Goal: Transaction & Acquisition: Book appointment/travel/reservation

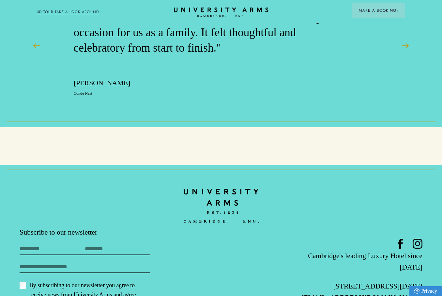
scroll to position [1985, 0]
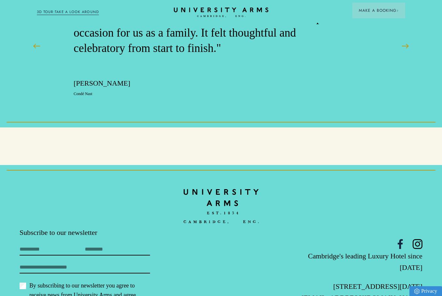
click at [402, 239] on icon at bounding box center [400, 244] width 5 height 10
click at [418, 239] on icon at bounding box center [418, 244] width 10 height 10
click at [169, 0] on header "Stay Suites Superior Rooms Classic Rooms Cosy Rooms Dine Restaurant Bar Afterno…" at bounding box center [221, 11] width 442 height 23
drag, startPoint x: 424, startPoint y: 231, endPoint x: 318, endPoint y: 232, distance: 106.7
click at [318, 232] on footer "Subscribe to our newsletter First Name Last Name Email By subscribing to our ne…" at bounding box center [221, 257] width 442 height 185
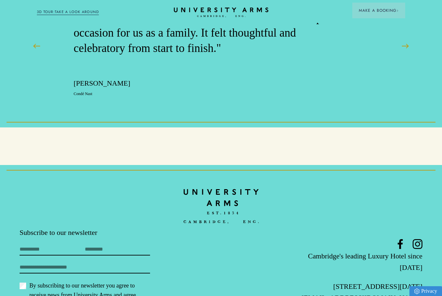
copy p "[STREET_ADDRESS][DATE]"
drag, startPoint x: 424, startPoint y: 255, endPoint x: 401, endPoint y: 255, distance: 22.8
click at [401, 255] on footer "Subscribe to our newsletter First Name Last Name Email By subscribing to our ne…" at bounding box center [221, 257] width 442 height 185
copy link "606066"
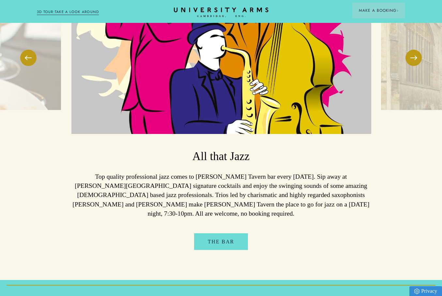
scroll to position [1670, 0]
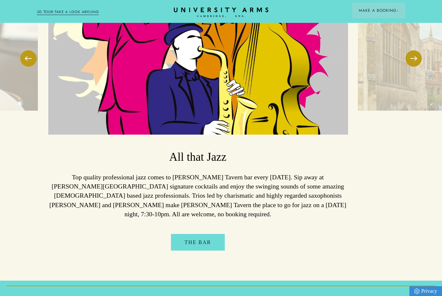
drag, startPoint x: 296, startPoint y: 164, endPoint x: 273, endPoint y: 149, distance: 27.2
click at [273, 172] on p "Top quality professional jazz comes to [PERSON_NAME] Tavern bar every [DATE]. S…" at bounding box center [198, 195] width 300 height 46
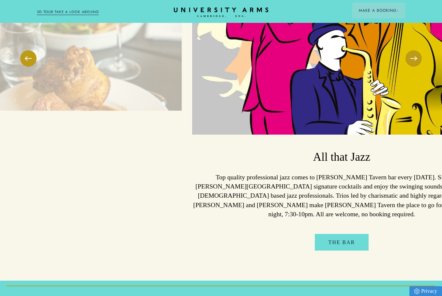
drag, startPoint x: 81, startPoint y: 135, endPoint x: 165, endPoint y: 141, distance: 83.7
click at [191, 172] on p "Top quality professional jazz comes to [PERSON_NAME] Tavern bar every [DATE]. S…" at bounding box center [341, 195] width 300 height 46
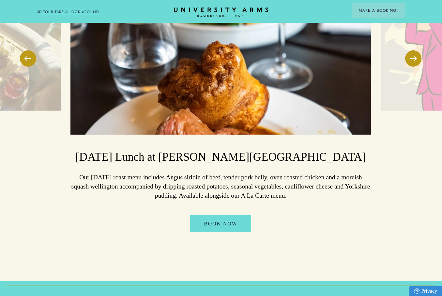
scroll to position [1670, 0]
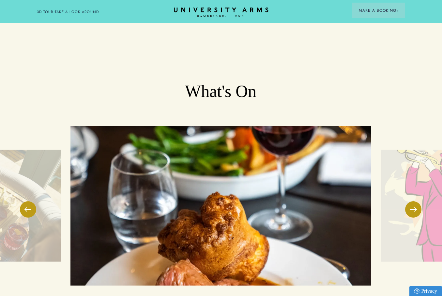
scroll to position [1520, 0]
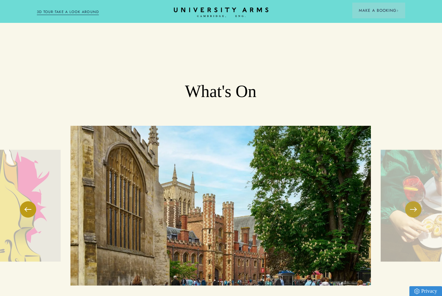
click at [410, 201] on button at bounding box center [413, 209] width 16 height 16
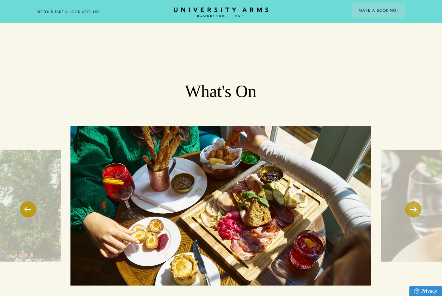
click at [413, 209] on span at bounding box center [413, 209] width 7 height 1
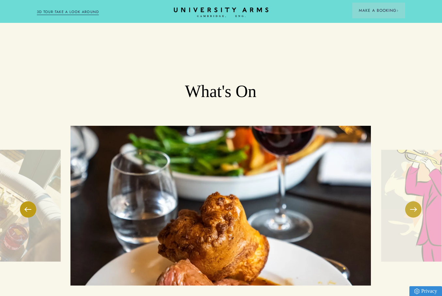
click at [413, 209] on span at bounding box center [413, 209] width 7 height 1
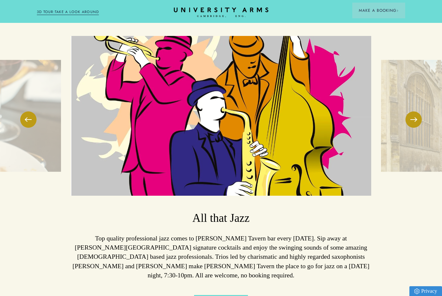
scroll to position [1610, 0]
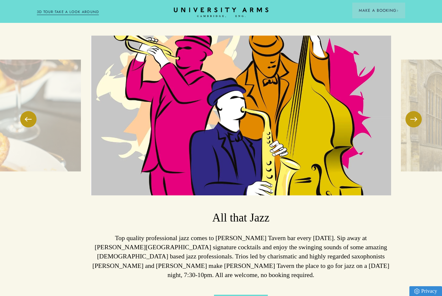
drag, startPoint x: 81, startPoint y: 197, endPoint x: 100, endPoint y: 203, distance: 20.7
click at [100, 233] on p "Top quality professional jazz comes to [PERSON_NAME] Tavern bar every [DATE]. S…" at bounding box center [241, 256] width 300 height 46
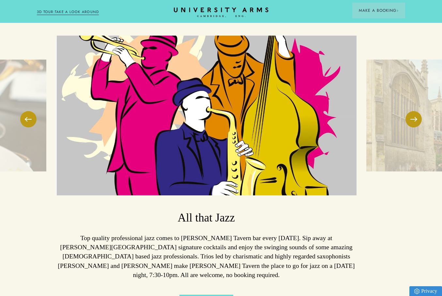
drag, startPoint x: 294, startPoint y: 225, endPoint x: 279, endPoint y: 209, distance: 22.2
click at [279, 233] on p "Top quality professional jazz comes to [PERSON_NAME] Tavern bar every [DATE]. S…" at bounding box center [206, 256] width 300 height 46
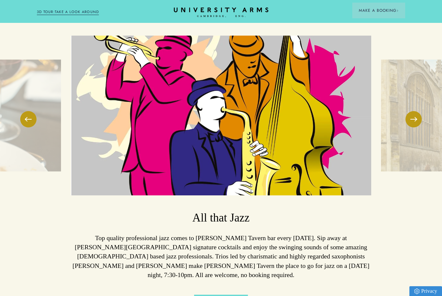
click at [236, 233] on p "Top quality professional jazz comes to [PERSON_NAME] Tavern bar every [DATE]. S…" at bounding box center [221, 256] width 300 height 46
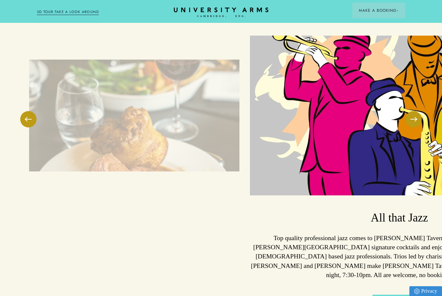
click at [260, 233] on p "Top quality professional jazz comes to [PERSON_NAME] Tavern bar every [DATE]. S…" at bounding box center [399, 256] width 300 height 46
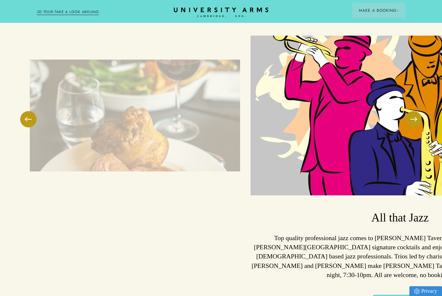
click at [260, 233] on p "Top quality professional jazz comes to [PERSON_NAME] Tavern bar every [DATE]. S…" at bounding box center [400, 256] width 300 height 46
click at [262, 233] on p "Top quality professional jazz comes to [PERSON_NAME] Tavern bar every [DATE]. S…" at bounding box center [400, 256] width 300 height 46
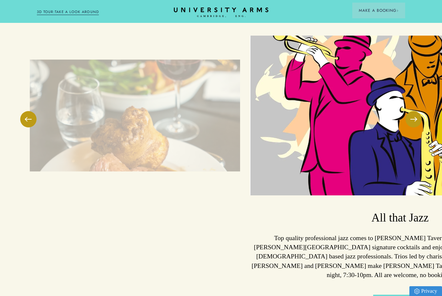
click at [262, 233] on p "Top quality professional jazz comes to [PERSON_NAME] Tavern bar every [DATE]. S…" at bounding box center [400, 256] width 300 height 46
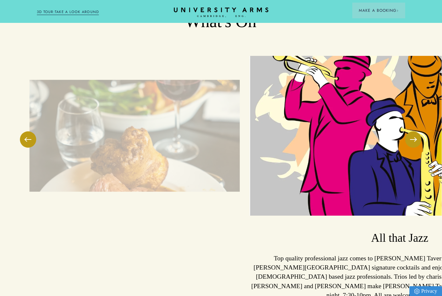
scroll to position [1589, 0]
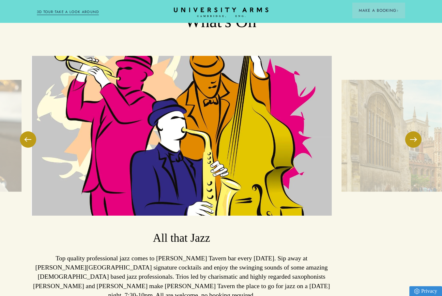
drag, startPoint x: 380, startPoint y: 103, endPoint x: 349, endPoint y: 91, distance: 33.6
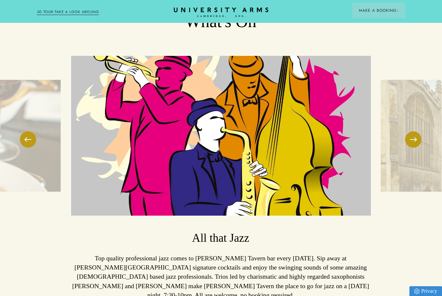
click at [286, 253] on p "Top quality professional jazz comes to [PERSON_NAME] Tavern bar every [DATE]. S…" at bounding box center [220, 276] width 300 height 46
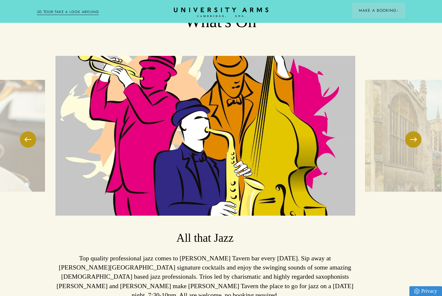
drag, startPoint x: 292, startPoint y: 245, endPoint x: 276, endPoint y: 234, distance: 19.5
click at [276, 253] on p "Top quality professional jazz comes to [PERSON_NAME] Tavern bar every [DATE]. S…" at bounding box center [205, 276] width 300 height 46
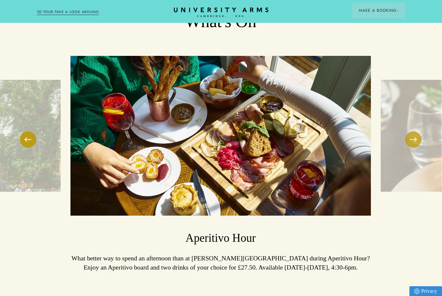
click at [413, 131] on button at bounding box center [413, 139] width 16 height 16
